Goal: Information Seeking & Learning: Find specific fact

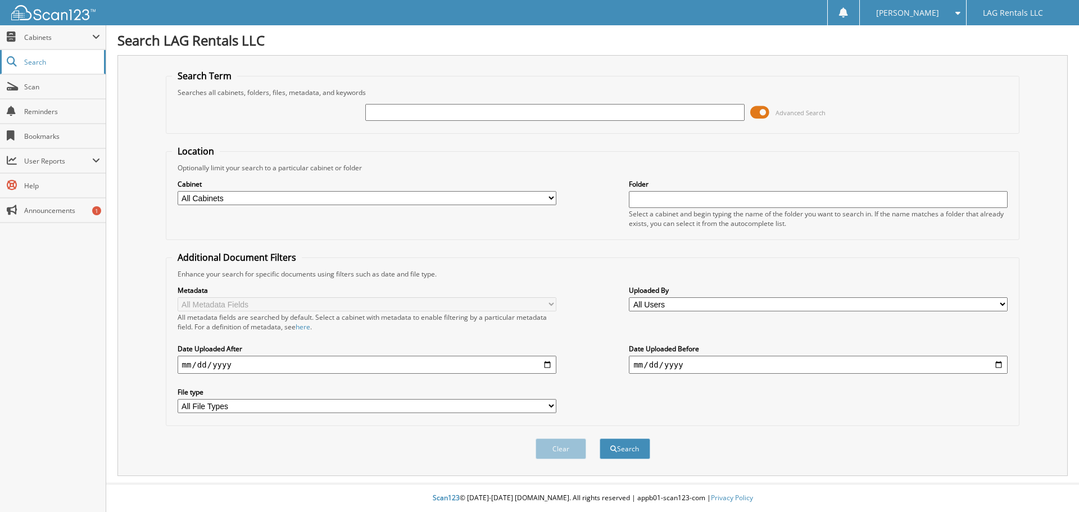
click at [61, 66] on span "Search" at bounding box center [61, 62] width 74 height 10
type input "0377671"
click at [599, 438] on button "Search" at bounding box center [624, 448] width 51 height 21
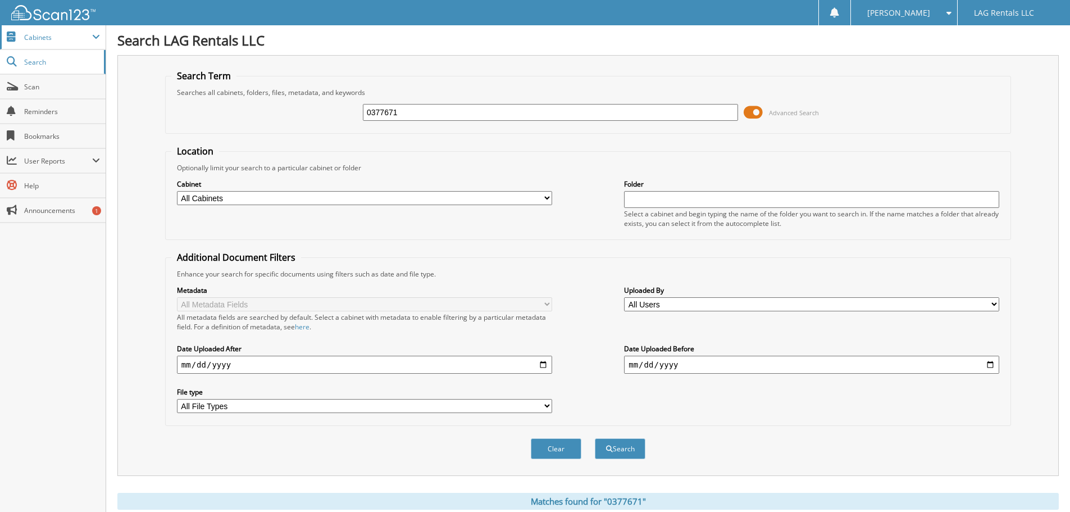
click at [60, 42] on span "Cabinets" at bounding box center [58, 38] width 68 height 10
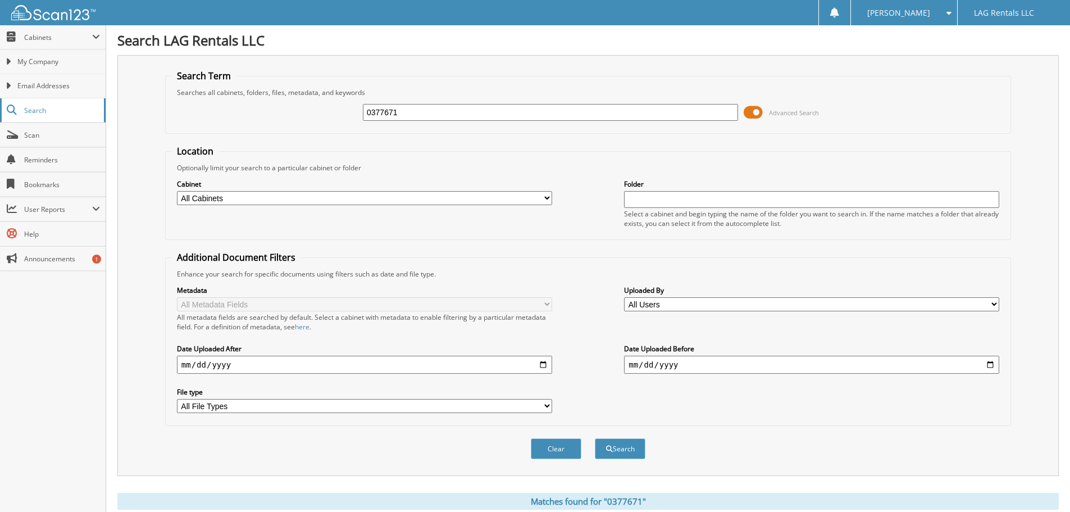
click span "Search"
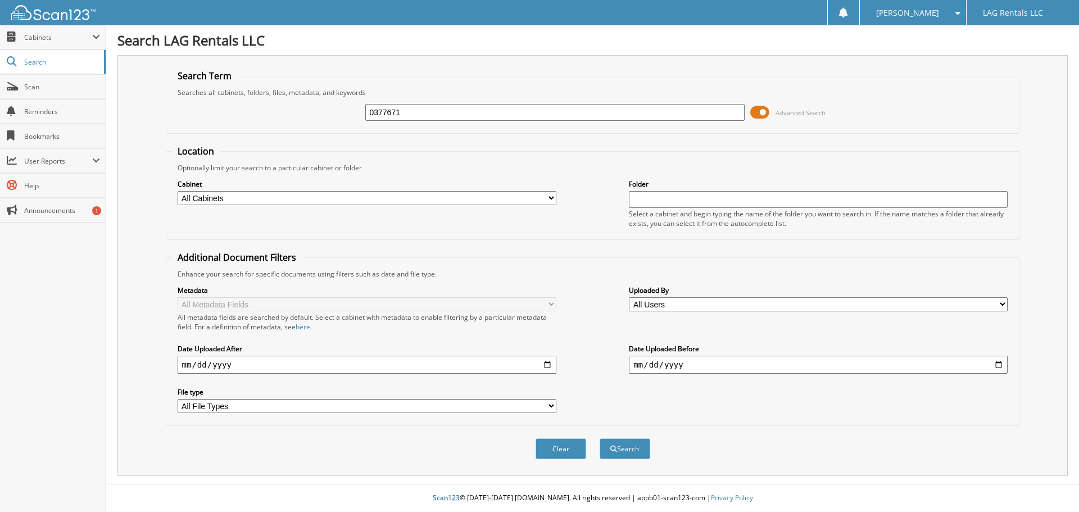
type input "0377671"
click at [599, 438] on button "Search" at bounding box center [624, 448] width 51 height 21
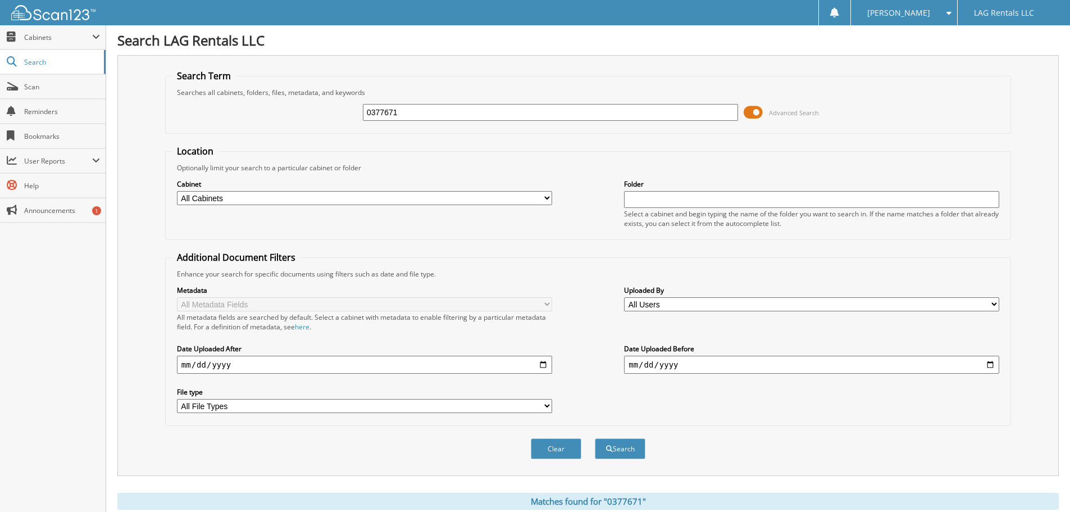
drag, startPoint x: 426, startPoint y: 116, endPoint x: 356, endPoint y: 110, distance: 70.5
click at [358, 112] on div "0377671 Advanced Search" at bounding box center [588, 112] width 834 height 30
type input "Thiesen"
click at [595, 438] on button "Search" at bounding box center [620, 448] width 51 height 21
click at [62, 66] on span "Search" at bounding box center [61, 62] width 74 height 10
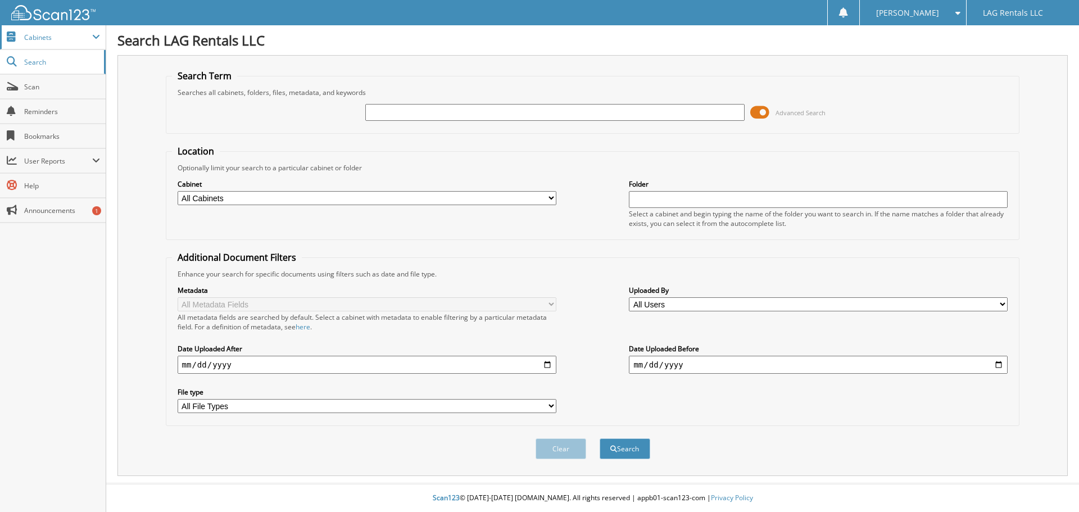
click at [88, 41] on span "Cabinets" at bounding box center [58, 38] width 68 height 10
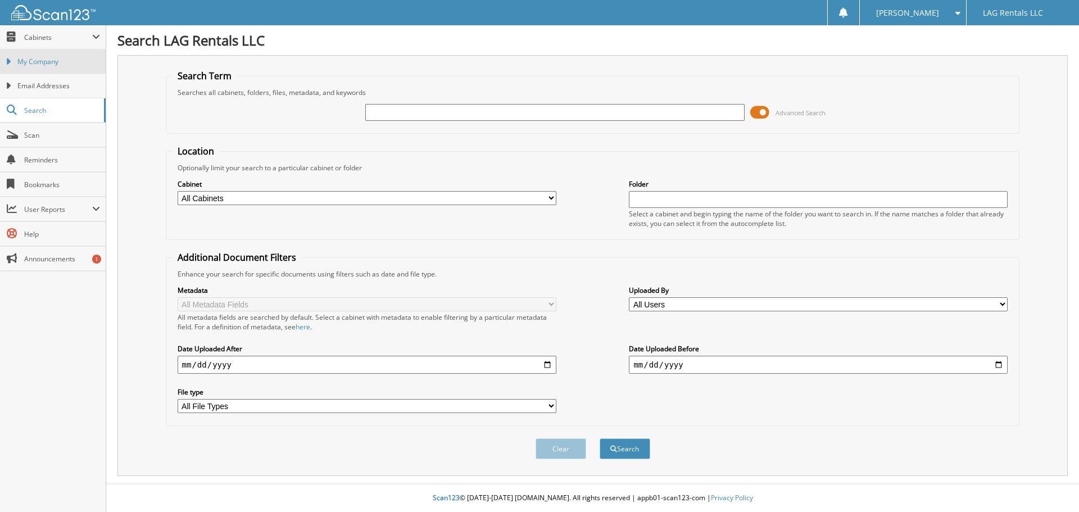
click at [36, 61] on span "My Company" at bounding box center [58, 62] width 83 height 10
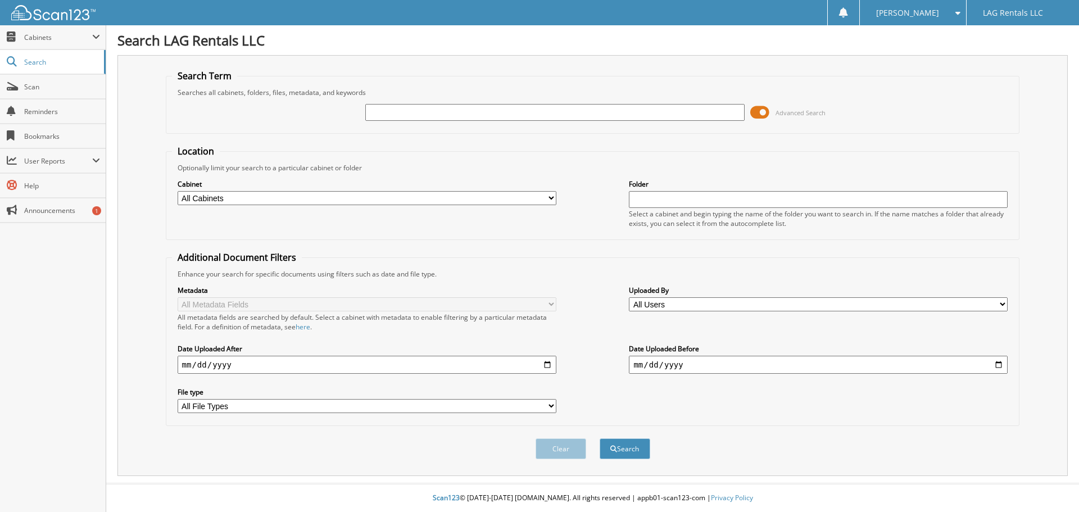
click at [187, 369] on input "date" at bounding box center [367, 365] width 379 height 18
click at [404, 103] on div at bounding box center [554, 112] width 379 height 19
click at [415, 111] on input "text" at bounding box center [554, 112] width 379 height 17
type input "[PERSON_NAME]"
click at [599, 438] on button "Search" at bounding box center [624, 448] width 51 height 21
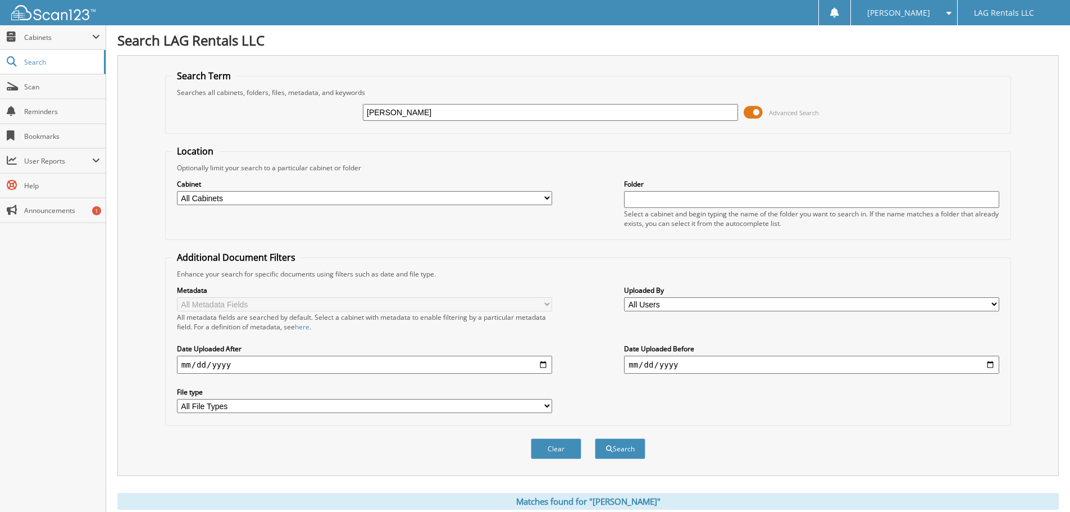
drag, startPoint x: 413, startPoint y: 110, endPoint x: 336, endPoint y: 115, distance: 77.1
click at [338, 115] on div "THiesen Advanced Search" at bounding box center [588, 112] width 834 height 30
type input "0377671"
click at [595, 438] on button "Search" at bounding box center [620, 448] width 51 height 21
drag, startPoint x: 440, startPoint y: 113, endPoint x: 362, endPoint y: 112, distance: 77.5
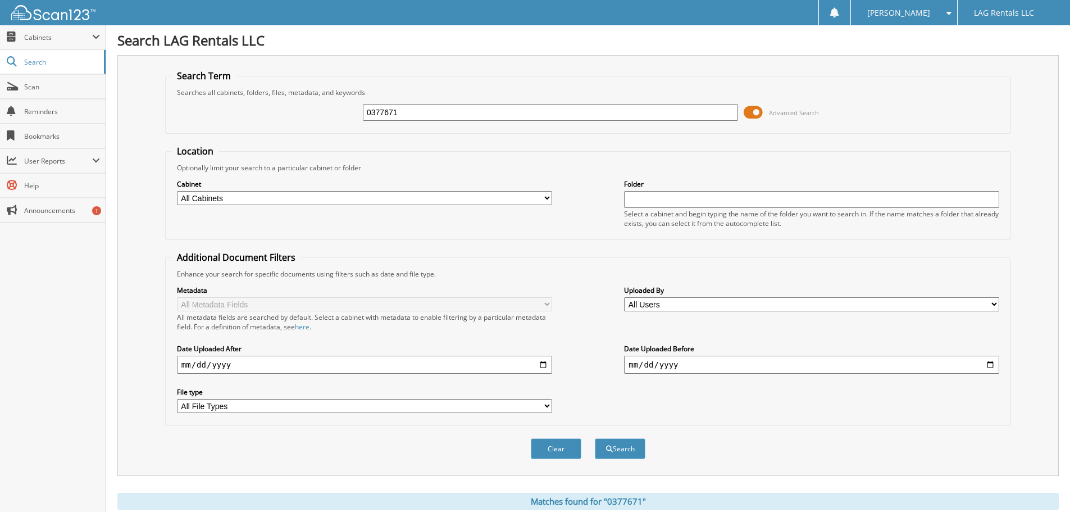
click at [363, 112] on input "0377671" at bounding box center [550, 112] width 375 height 17
type input "Pathfinder"
click at [595, 438] on button "Search" at bounding box center [620, 448] width 51 height 21
drag, startPoint x: 291, startPoint y: 92, endPoint x: 255, endPoint y: 86, distance: 36.5
click at [255, 86] on fieldset "Search Term Searches all cabinets, folders, files, metadata, and keywords Pathf…" at bounding box center [588, 102] width 846 height 64
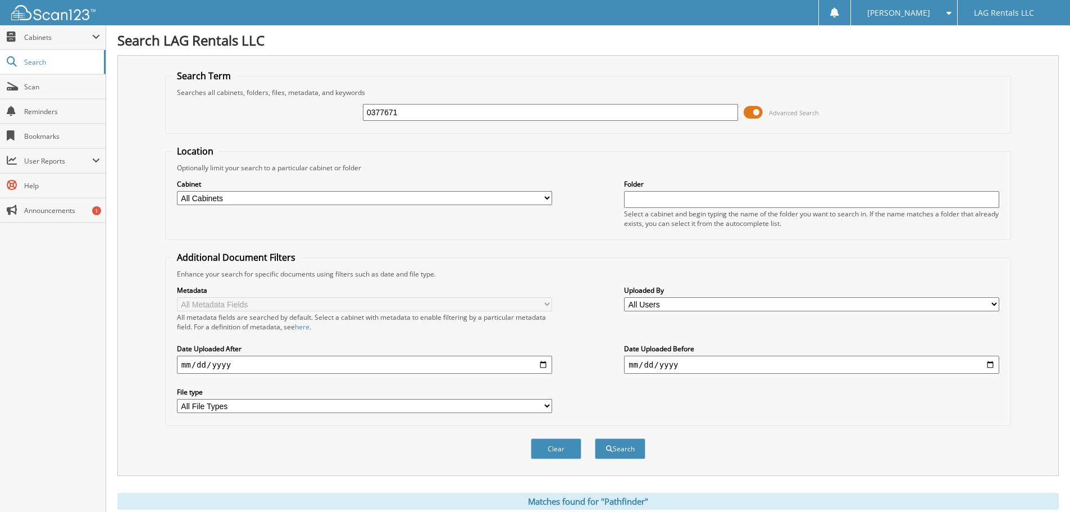
type input "0377671"
click at [595, 438] on button "Search" at bounding box center [620, 448] width 51 height 21
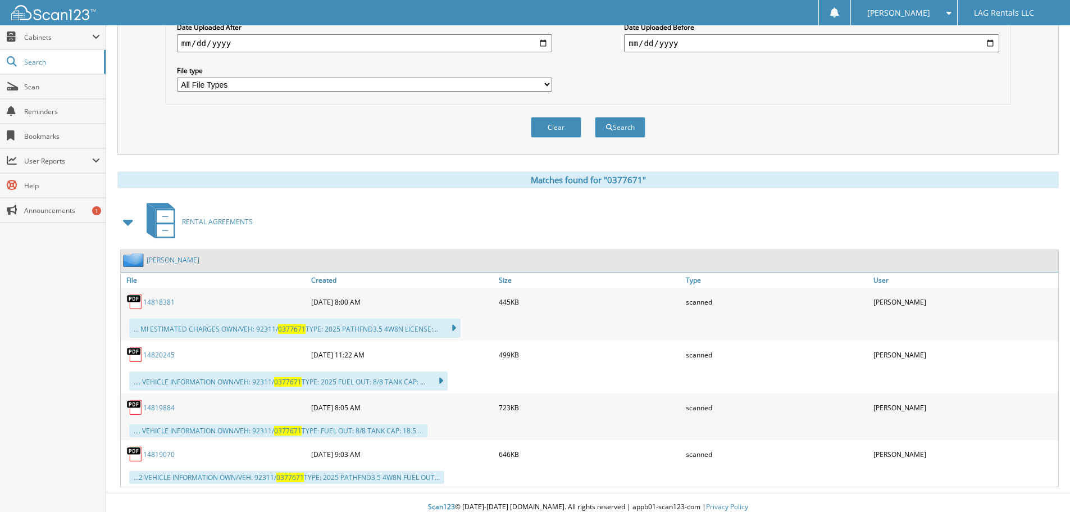
scroll to position [331, 0]
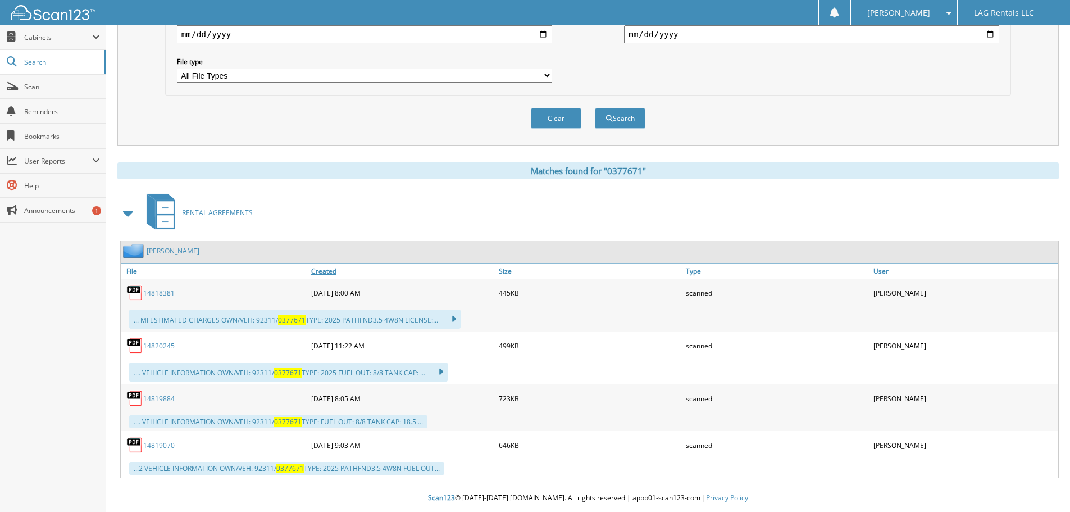
click at [320, 269] on link "Created" at bounding box center [402, 270] width 188 height 15
click at [169, 344] on link "14820245" at bounding box center [158, 346] width 31 height 10
